Goal: Check status: Check status

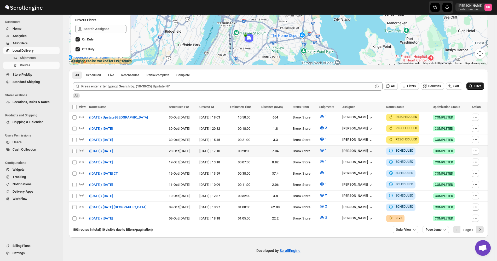
scroll to position [90, 0]
click at [472, 84] on button "Filter" at bounding box center [475, 86] width 18 height 7
click at [326, 216] on span "3" at bounding box center [326, 218] width 2 height 4
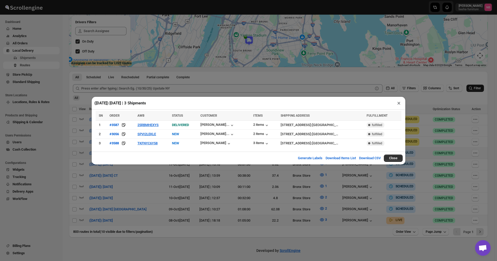
click at [174, 202] on div "([DATE]) [DATE] | 3 Shipments × SN ORDER AWB STATUS CUSTOMER ITEMS SHIPPING ADD…" at bounding box center [248, 130] width 497 height 261
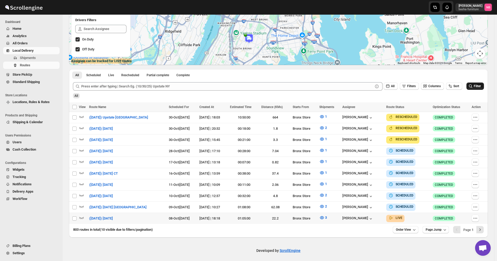
click at [478, 85] on span "Filter" at bounding box center [477, 86] width 7 height 4
click at [322, 218] on button "3" at bounding box center [323, 218] width 14 height 8
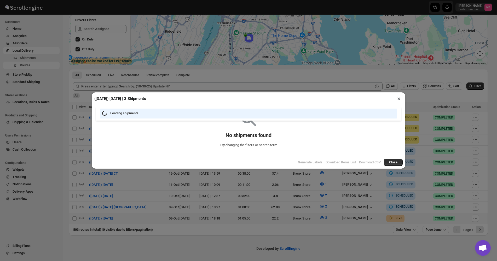
scroll to position [88, 0]
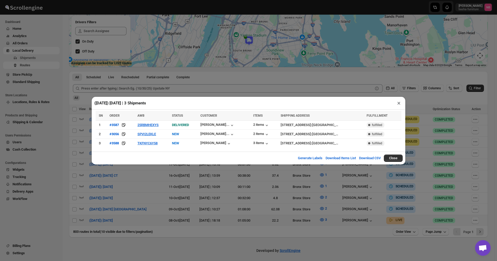
click at [277, 212] on div "([DATE]) [DATE] | 3 Shipments × SN ORDER AWB STATUS CUSTOMER ITEMS SHIPPING ADD…" at bounding box center [248, 130] width 497 height 261
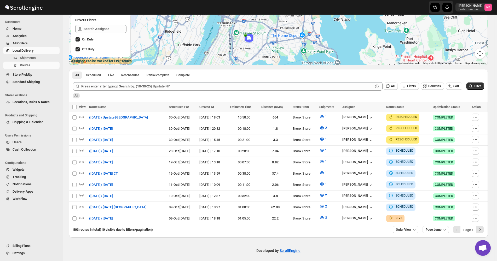
click at [473, 88] on icon "submit" at bounding box center [470, 86] width 5 height 5
click at [323, 214] on button "3" at bounding box center [323, 218] width 14 height 8
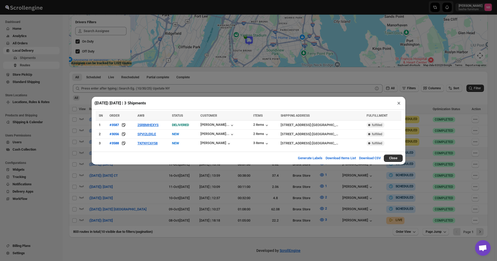
drag, startPoint x: 177, startPoint y: 218, endPoint x: 188, endPoint y: 197, distance: 24.1
click at [177, 218] on div "([DATE]) [DATE] | 3 Shipments × SN ORDER AWB STATUS CUSTOMER ITEMS SHIPPING ADD…" at bounding box center [248, 130] width 497 height 261
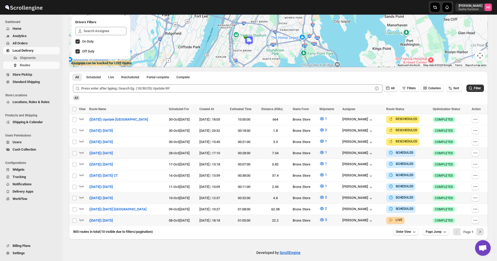
scroll to position [90, 0]
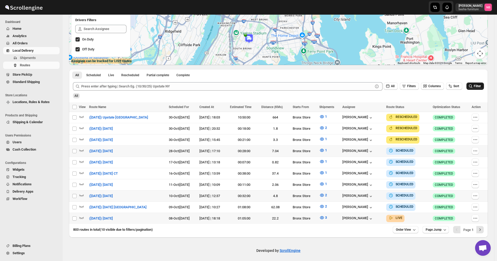
click at [484, 87] on button "Filter" at bounding box center [475, 86] width 18 height 7
click at [480, 89] on button "Filter" at bounding box center [475, 86] width 18 height 7
click at [481, 85] on div "Loading Filter" at bounding box center [475, 86] width 18 height 8
click at [479, 87] on span "Filter" at bounding box center [477, 86] width 7 height 4
click at [322, 217] on icon "button" at bounding box center [321, 217] width 5 height 5
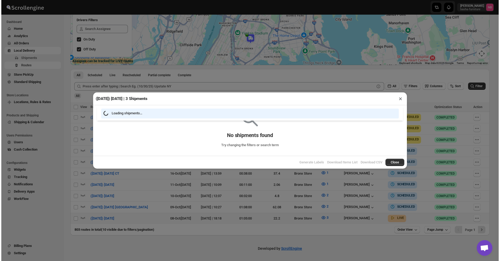
scroll to position [88, 0]
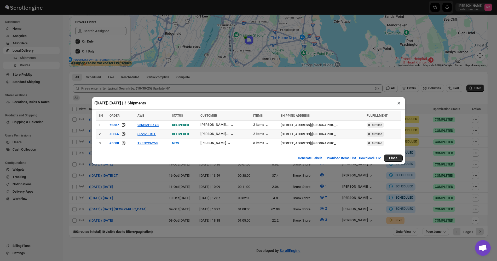
click at [146, 138] on td "SPVI2LEKLE" at bounding box center [153, 134] width 34 height 9
click at [145, 134] on button "SPVI2LEKLE" at bounding box center [146, 134] width 19 height 4
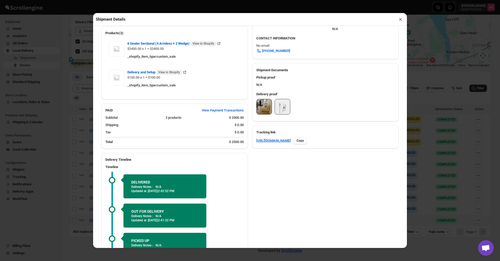
scroll to position [183, 0]
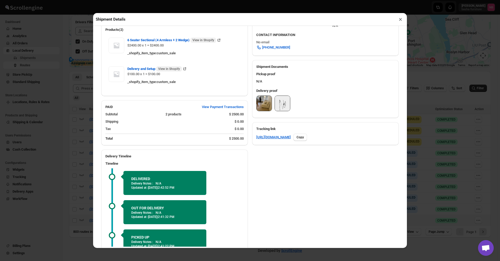
click at [260, 98] on img at bounding box center [263, 103] width 15 height 15
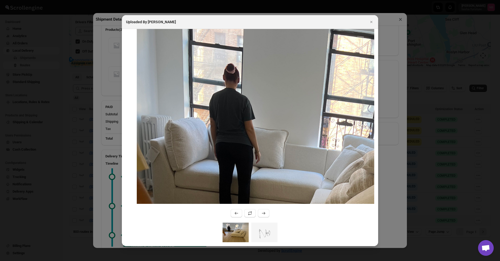
drag, startPoint x: 260, startPoint y: 82, endPoint x: 262, endPoint y: 185, distance: 103.0
click at [262, 185] on img ":r1v9g:" at bounding box center [333, 249] width 394 height 525
click at [368, 21] on button "Close" at bounding box center [370, 21] width 7 height 7
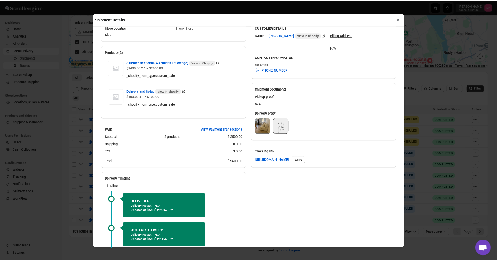
scroll to position [157, 0]
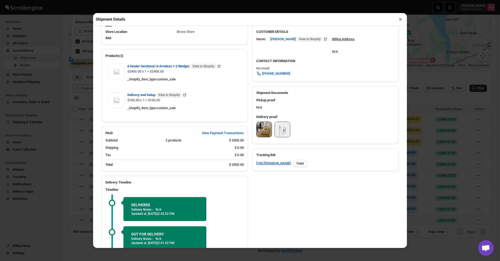
click at [397, 21] on button "×" at bounding box center [400, 19] width 8 height 7
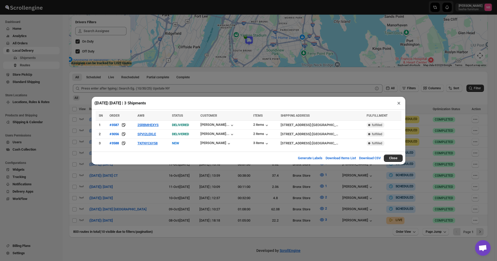
click at [386, 93] on div "([DATE]) [DATE] | 3 Shipments × SN ORDER AWB STATUS CUSTOMER ITEMS SHIPPING ADD…" at bounding box center [248, 130] width 497 height 261
